Goal: Transaction & Acquisition: Purchase product/service

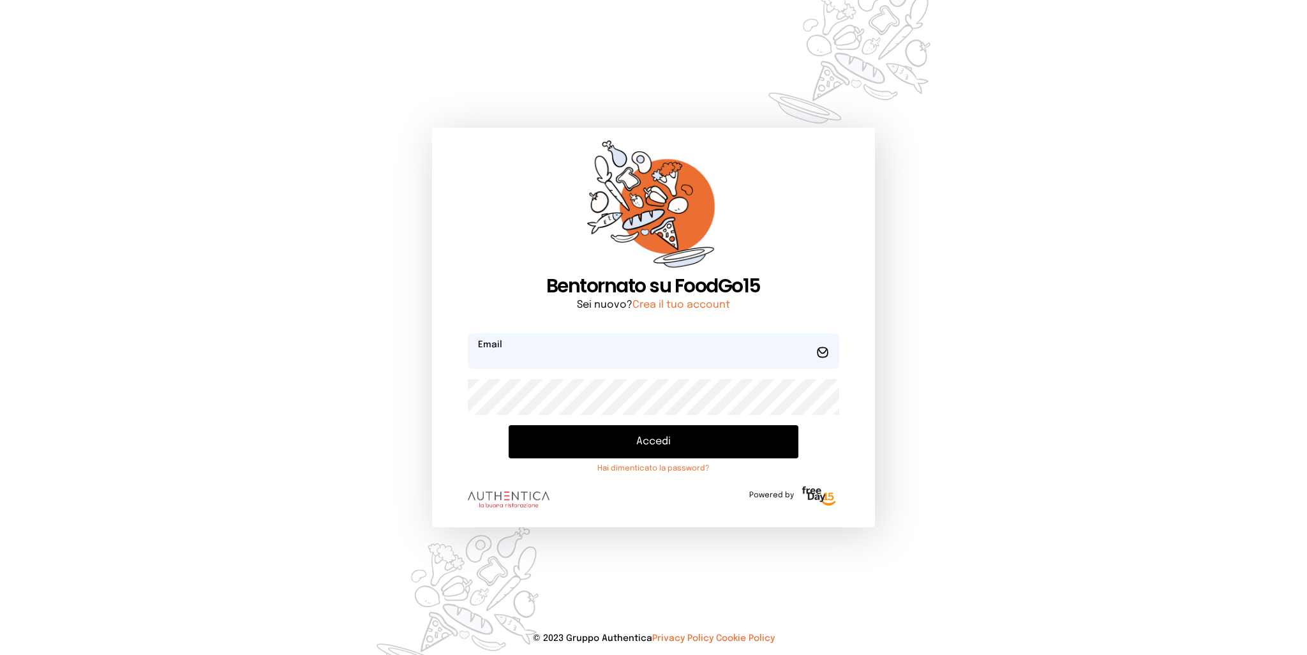
type input "**********"
click at [602, 440] on button "Accedi" at bounding box center [653, 441] width 289 height 33
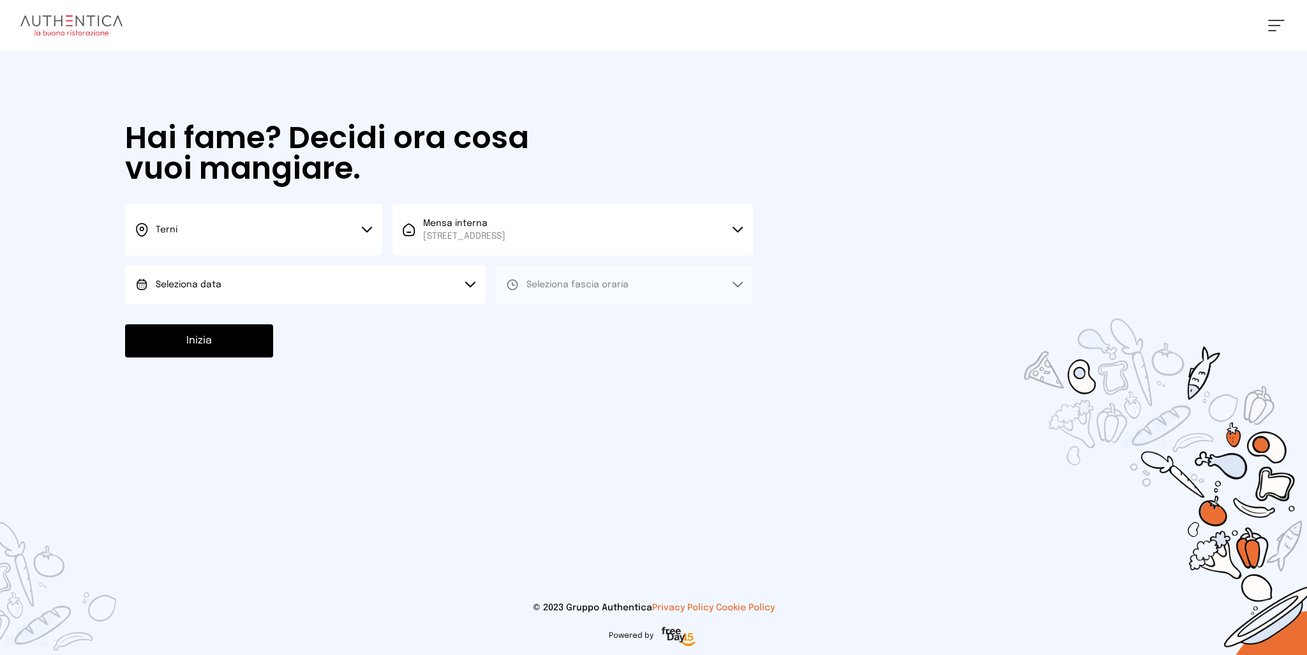
click at [350, 292] on button "Seleziona data" at bounding box center [305, 284] width 361 height 38
click at [203, 313] on li "[DATE], [DATE]" at bounding box center [305, 320] width 361 height 33
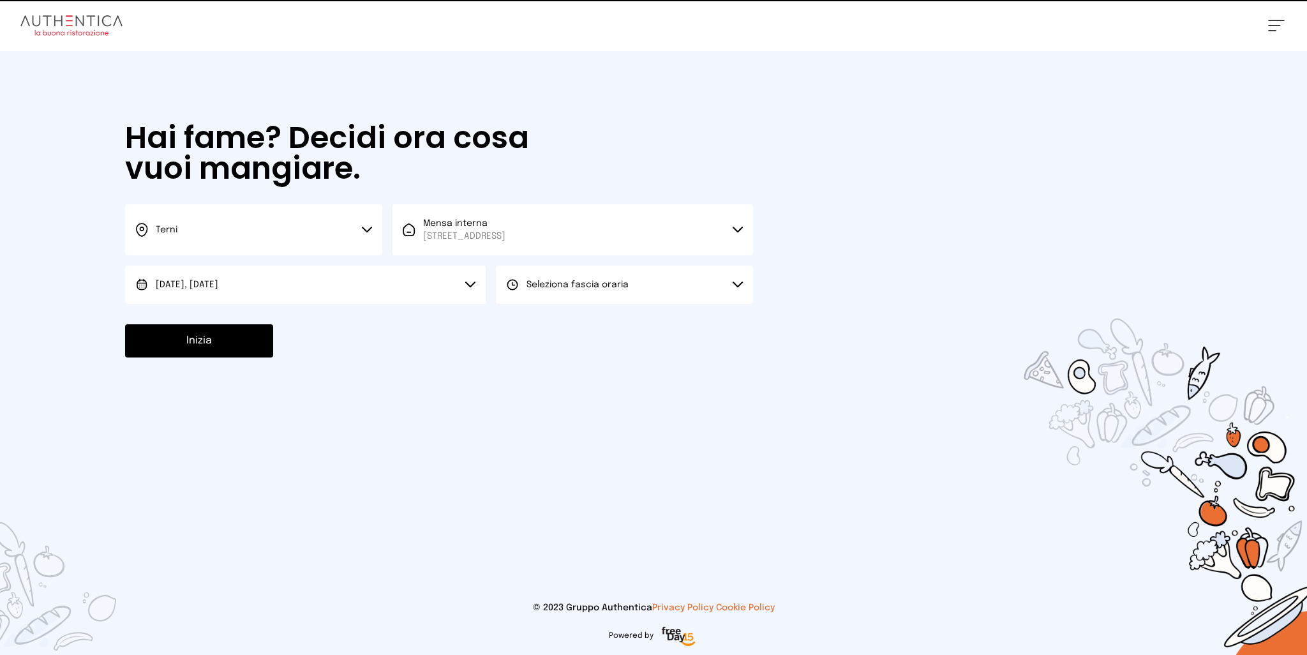
click at [583, 284] on span "Seleziona fascia oraria" at bounding box center [577, 284] width 102 height 9
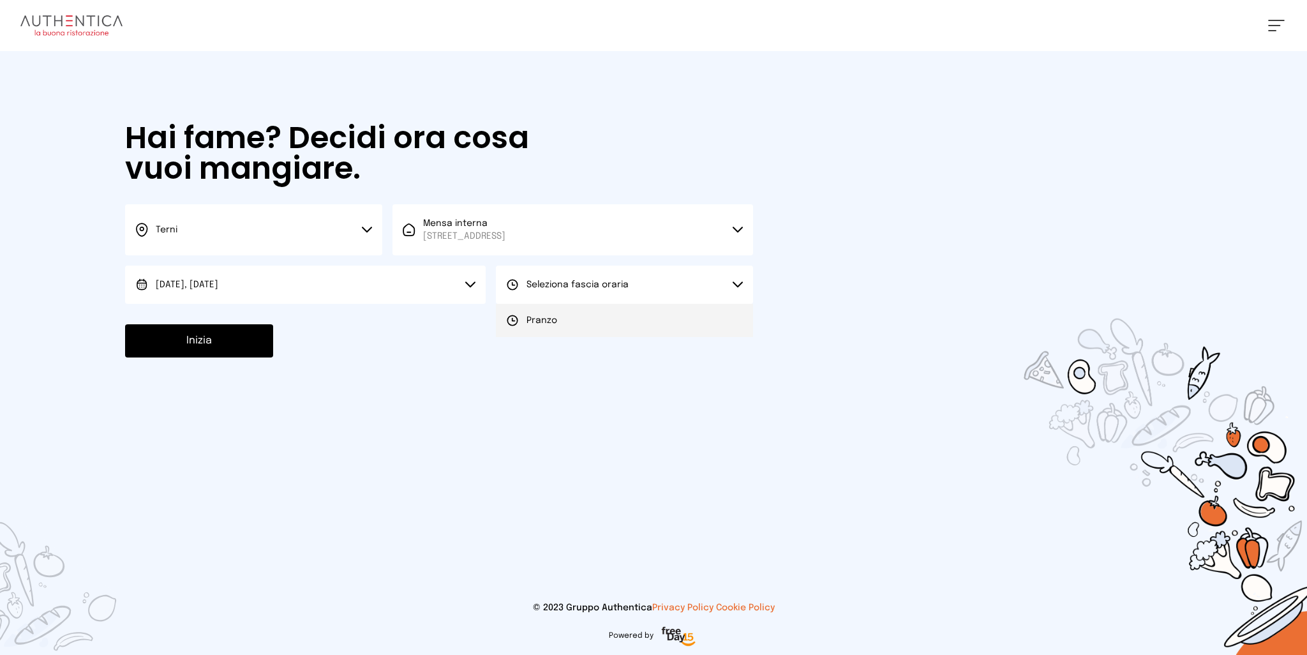
click at [549, 325] on span "Pranzo" at bounding box center [541, 320] width 31 height 13
click at [218, 340] on button "Inizia" at bounding box center [199, 340] width 148 height 33
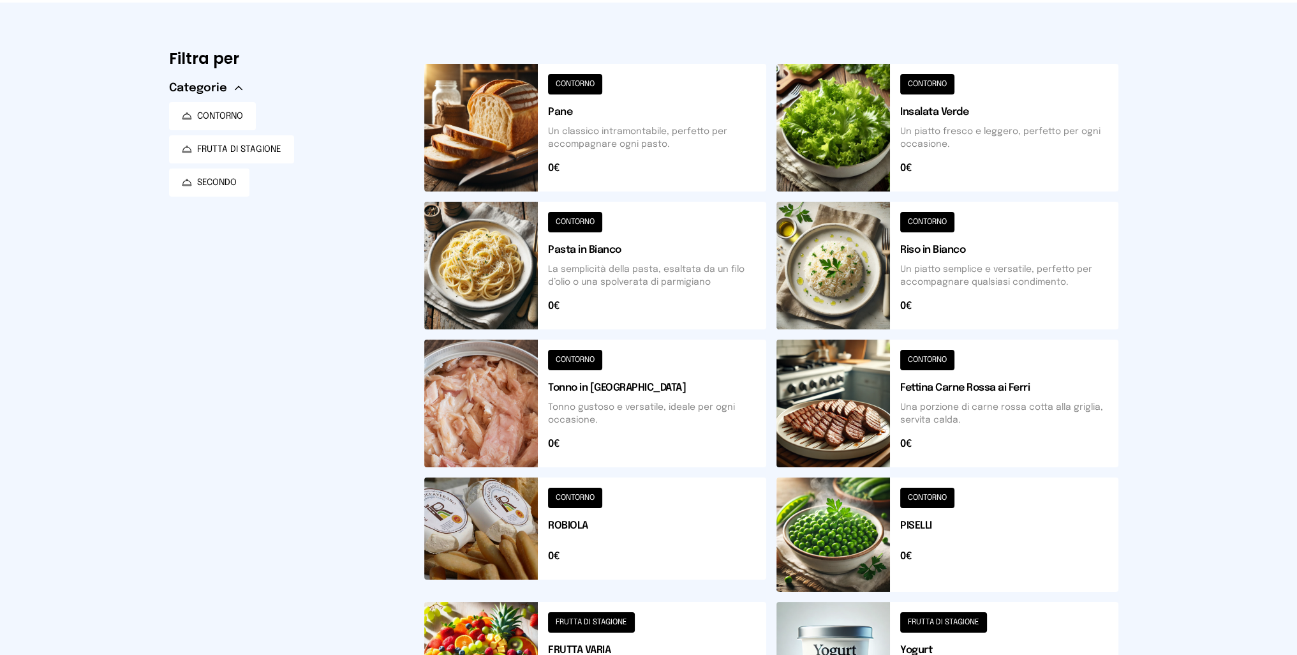
scroll to position [375, 0]
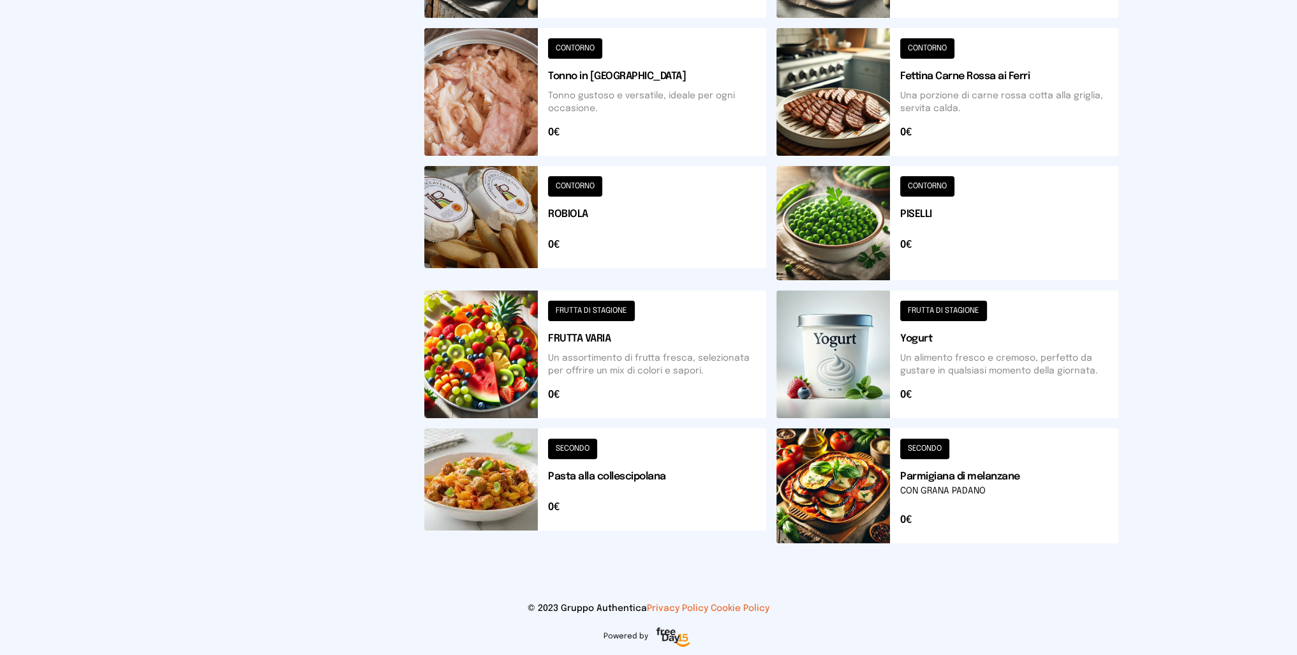
click at [505, 503] on button at bounding box center [595, 485] width 342 height 115
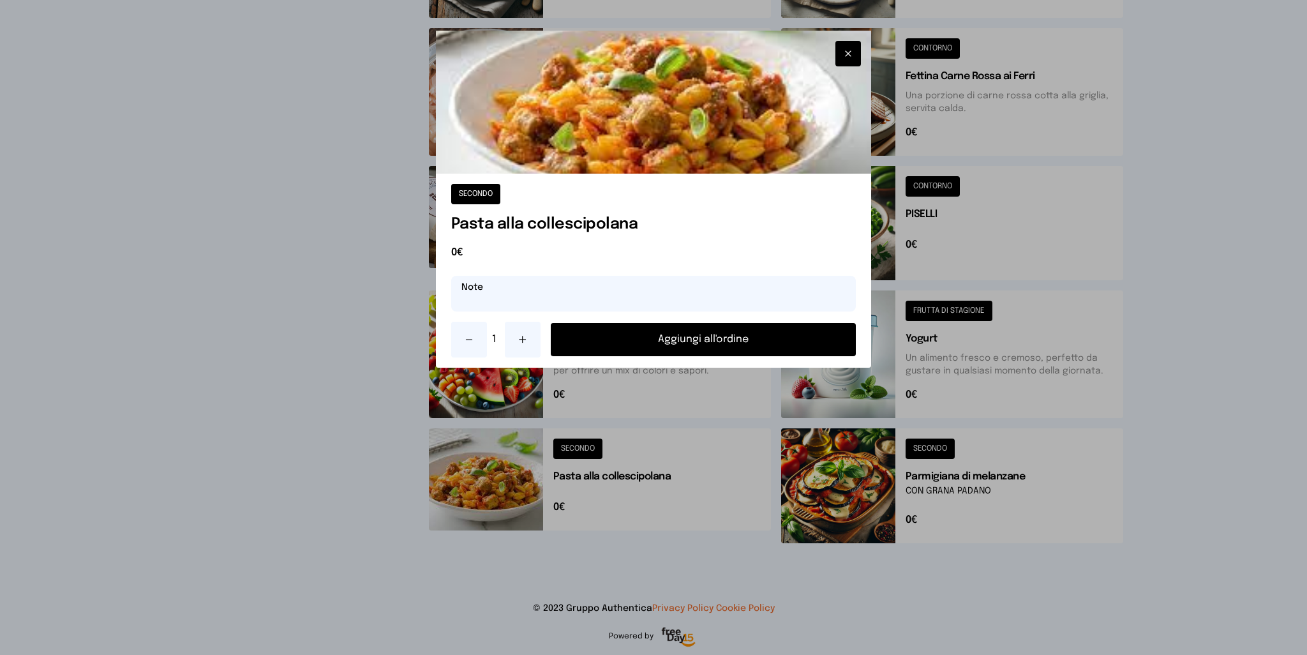
click at [578, 287] on input "text" at bounding box center [653, 294] width 405 height 36
type input "**********"
click at [698, 330] on button "Aggiungi all'ordine" at bounding box center [704, 339] width 306 height 33
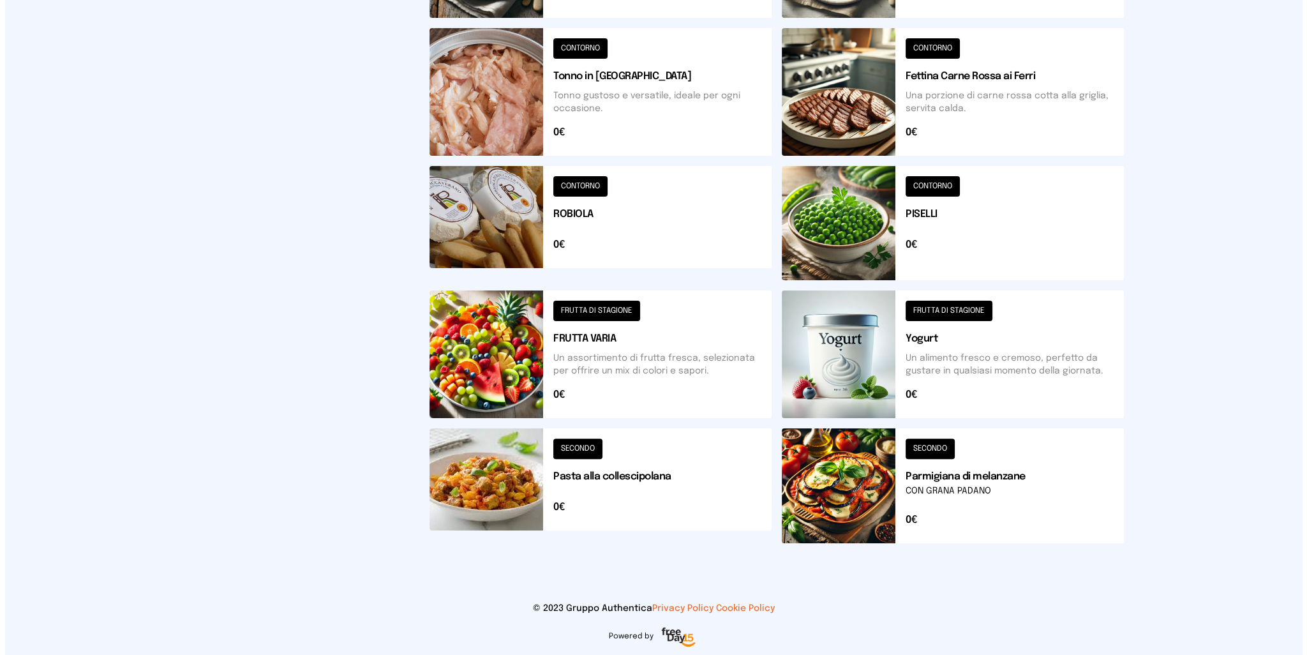
scroll to position [0, 0]
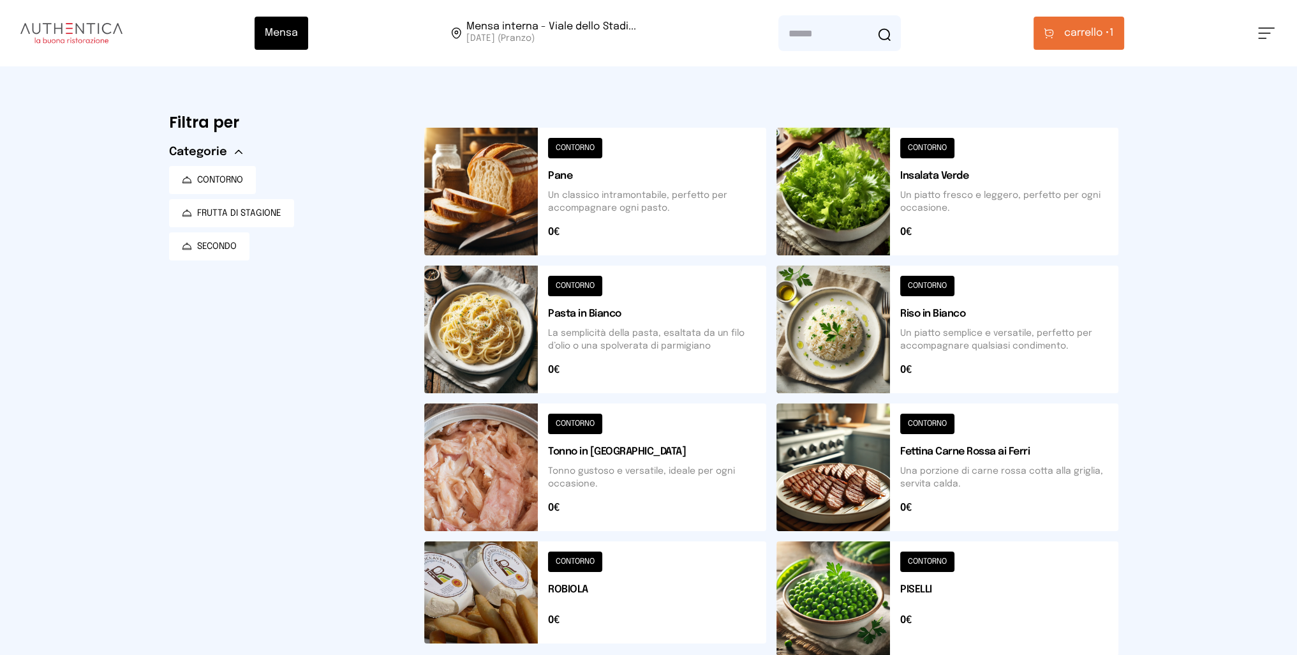
click at [1089, 30] on span "carrello •" at bounding box center [1086, 33] width 45 height 15
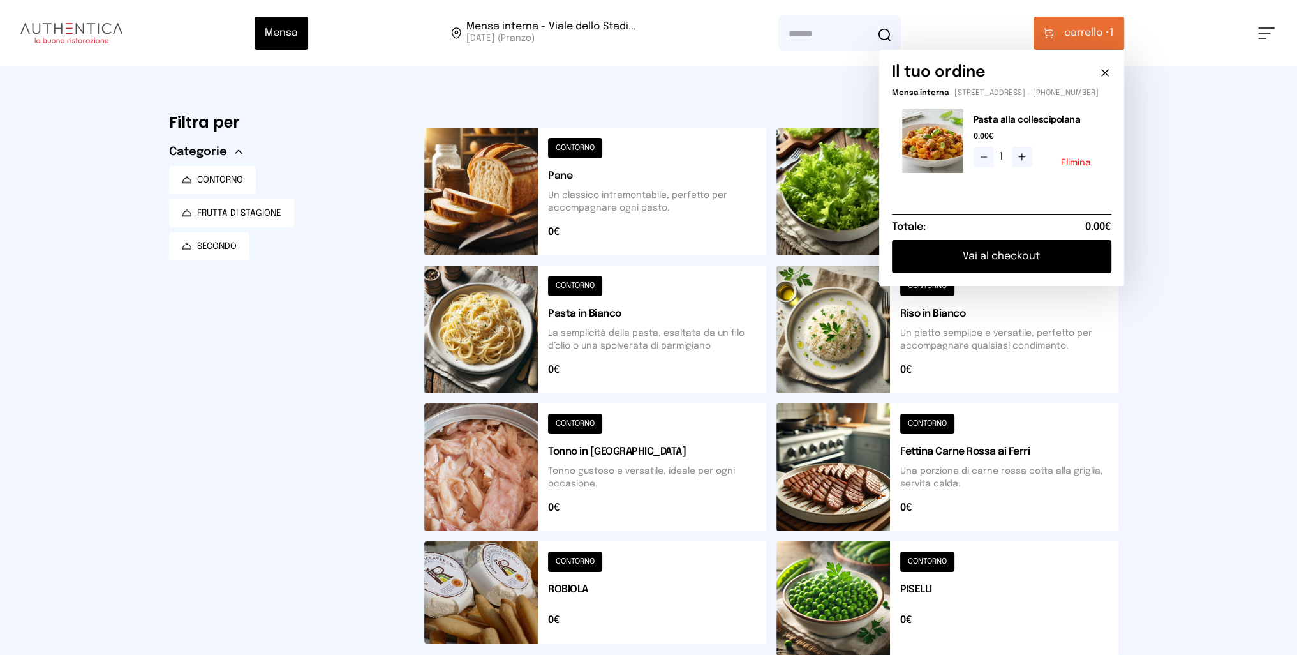
click at [1002, 267] on button "Vai al checkout" at bounding box center [1002, 256] width 220 height 33
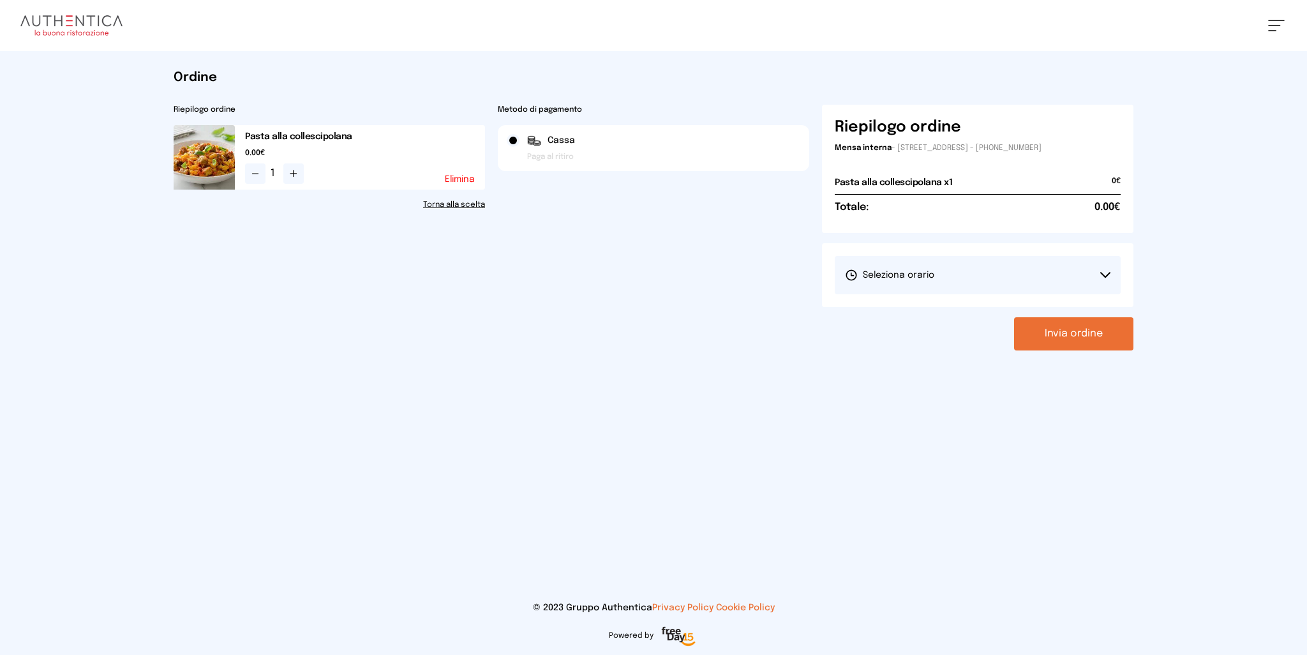
click at [942, 271] on button "Seleziona orario" at bounding box center [978, 275] width 286 height 38
click at [893, 309] on span "1° Turno (13:00 - 15:00)" at bounding box center [893, 310] width 96 height 13
click at [1080, 340] on button "Invia ordine" at bounding box center [1073, 333] width 119 height 33
